Goal: Check status

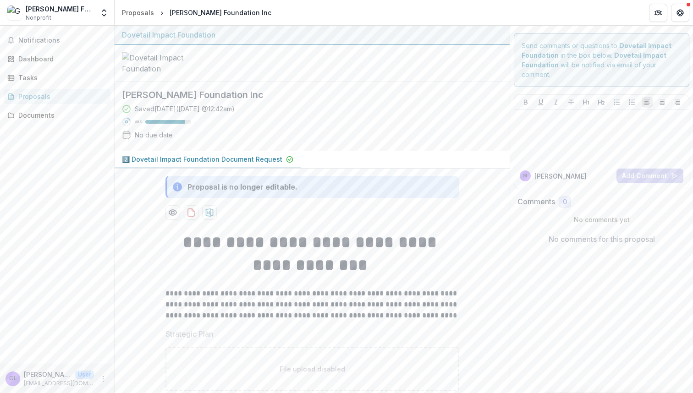
click at [368, 91] on div "[PERSON_NAME] Foundation Inc Saved [DATE] ( [DATE] 12:42am ) 86 % No due date" at bounding box center [305, 116] width 380 height 69
